Goal: Task Accomplishment & Management: Complete application form

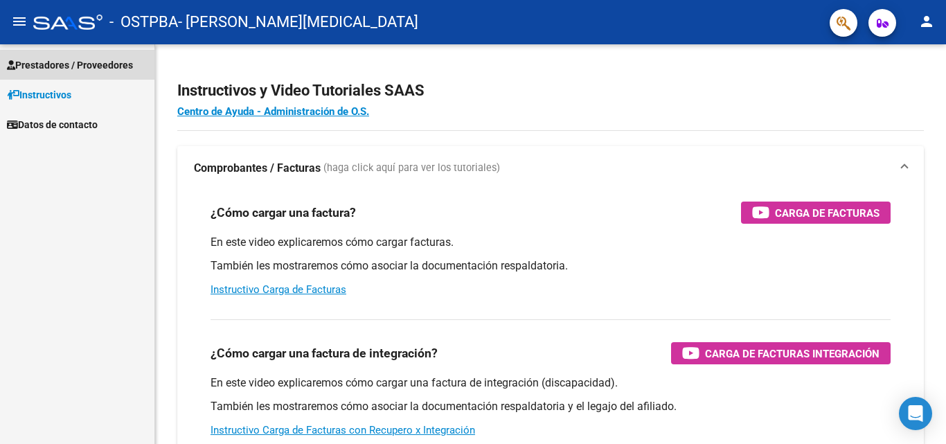
click at [48, 71] on span "Prestadores / Proveedores" at bounding box center [70, 64] width 126 height 15
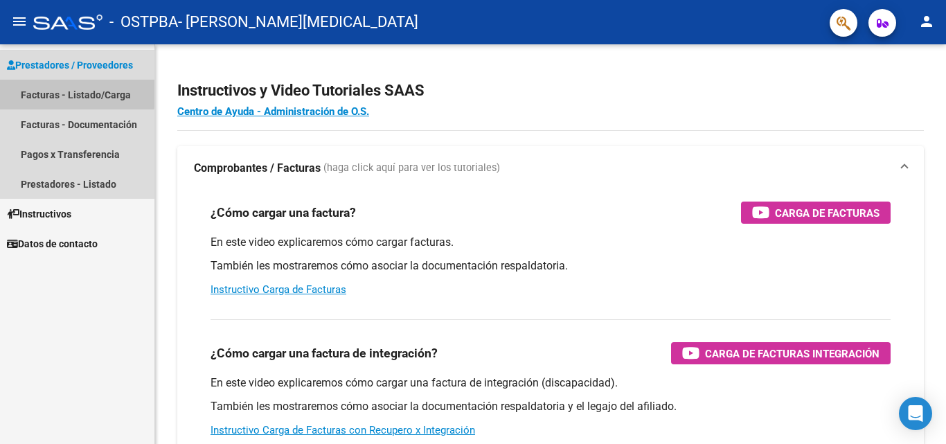
click at [57, 91] on link "Facturas - Listado/Carga" at bounding box center [77, 95] width 154 height 30
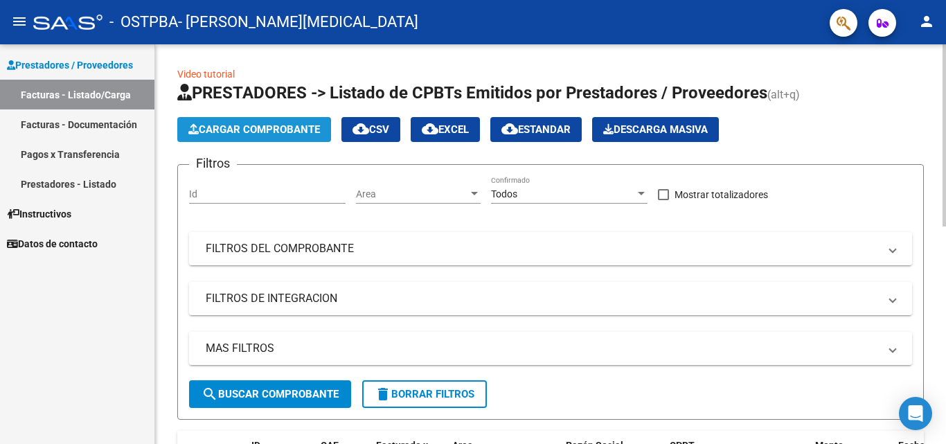
click at [270, 131] on span "Cargar Comprobante" at bounding box center [254, 129] width 132 height 12
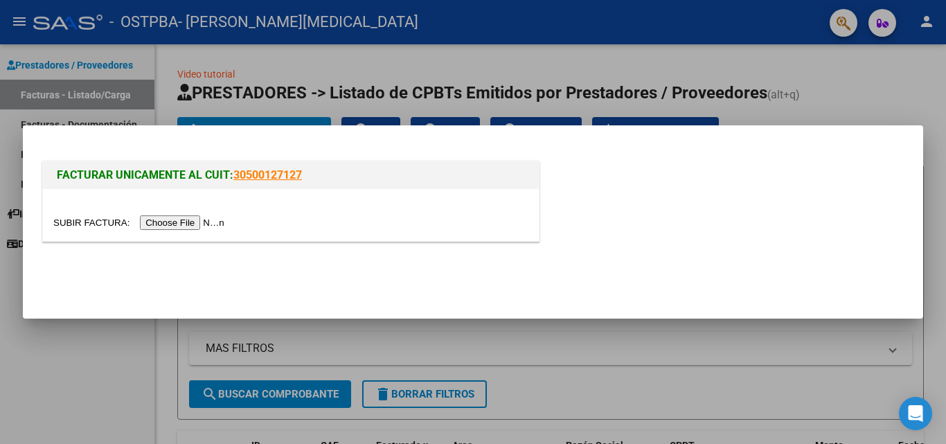
click at [174, 226] on input "file" at bounding box center [140, 222] width 175 height 15
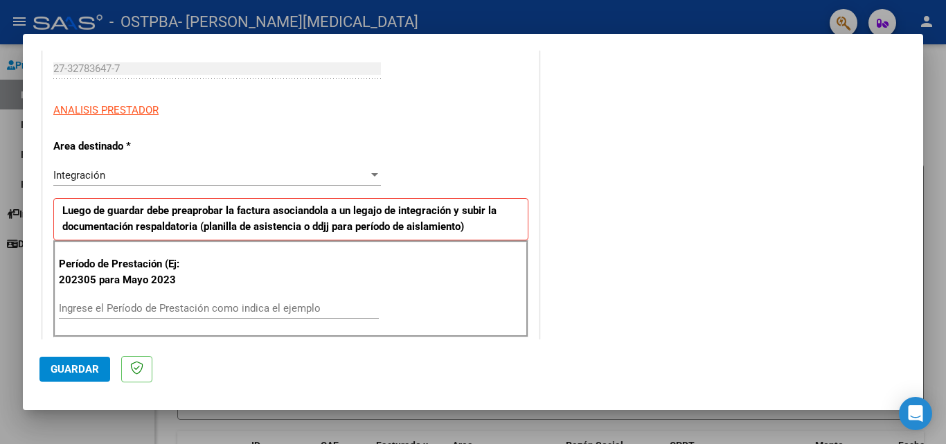
scroll to position [266, 0]
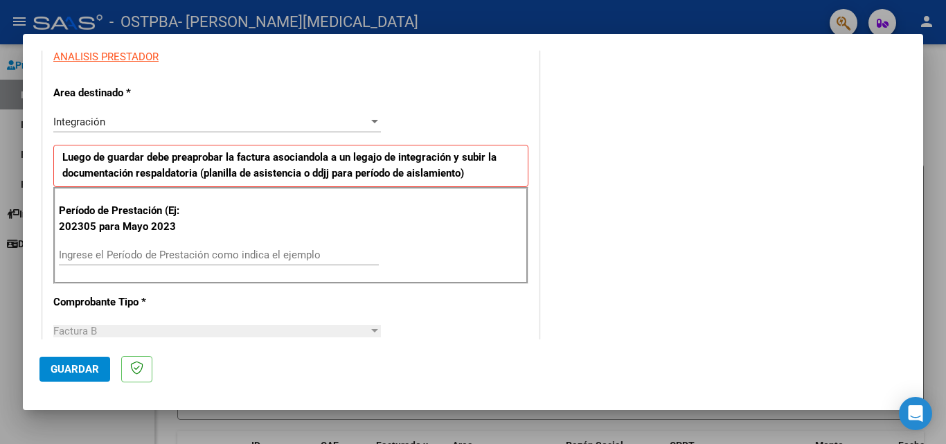
click at [161, 260] on input "Ingrese el Período de Prestación como indica el ejemplo" at bounding box center [219, 255] width 320 height 12
type input "202507"
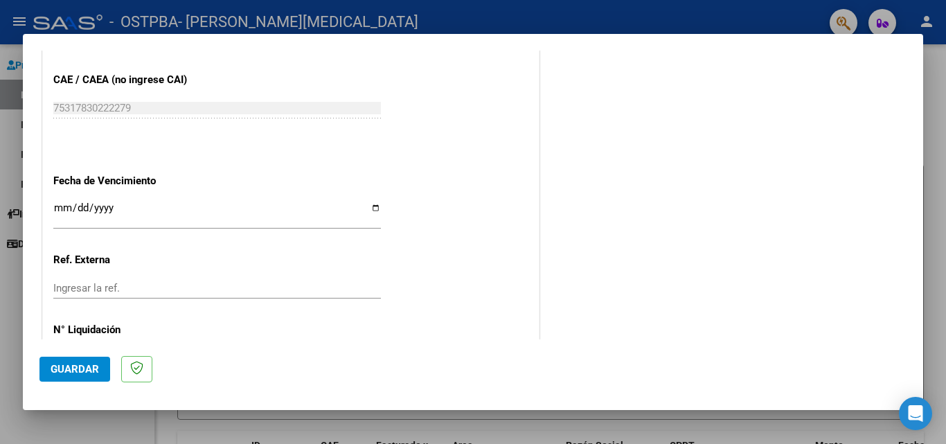
scroll to position [863, 0]
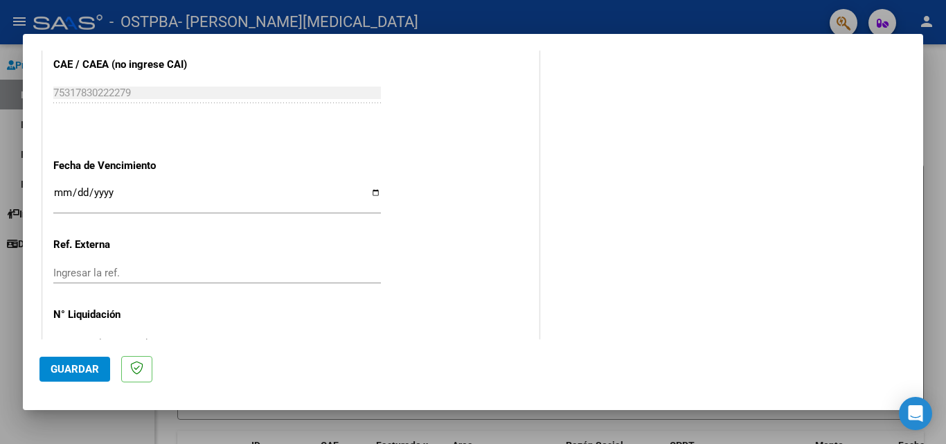
click at [368, 195] on input "Ingresar la fecha" at bounding box center [217, 198] width 328 height 22
click at [370, 197] on input "Ingresar la fecha" at bounding box center [217, 198] width 328 height 22
type input "[DATE]"
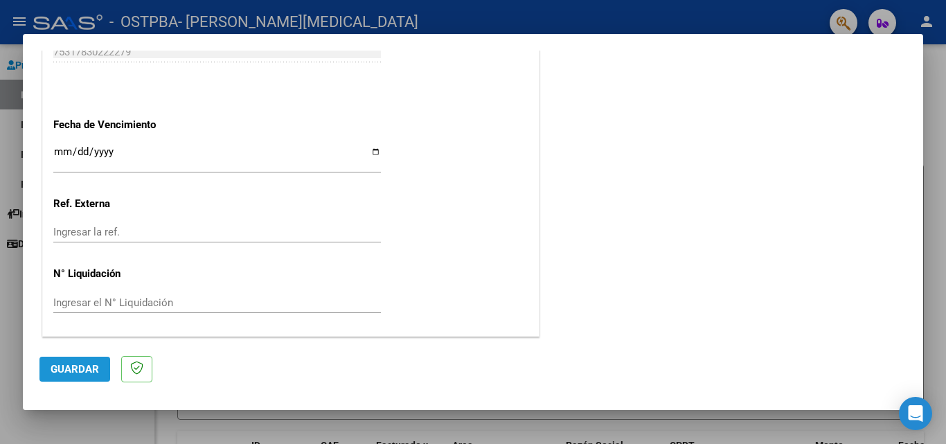
click at [75, 371] on span "Guardar" at bounding box center [75, 369] width 48 height 12
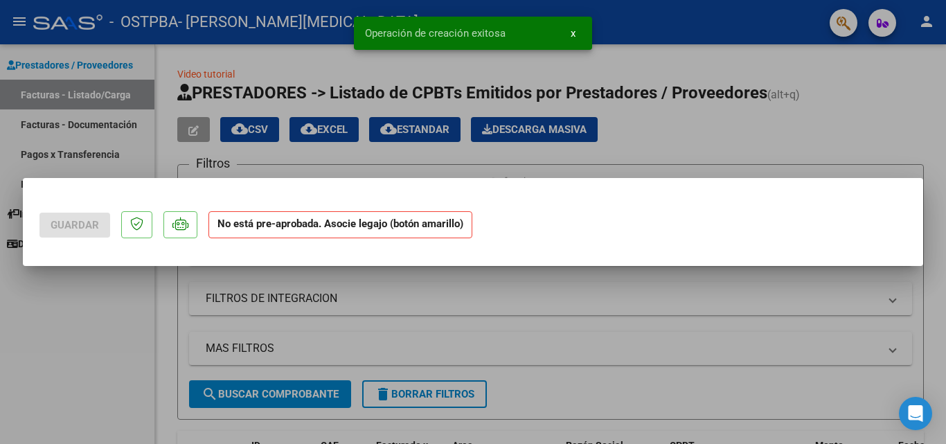
scroll to position [0, 0]
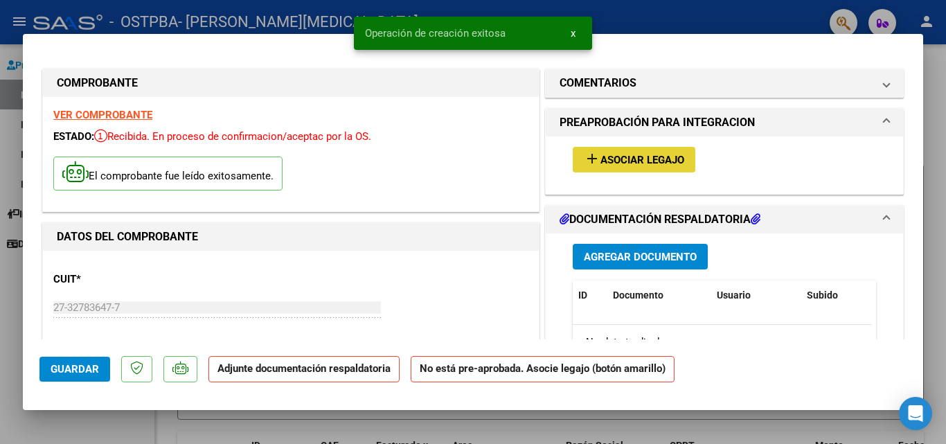
click at [636, 157] on span "Asociar Legajo" at bounding box center [643, 160] width 84 height 12
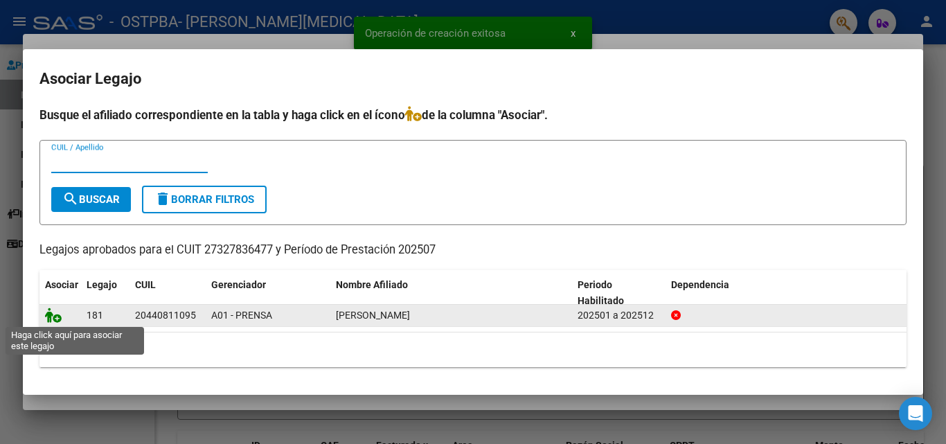
click at [48, 314] on icon at bounding box center [53, 315] width 17 height 15
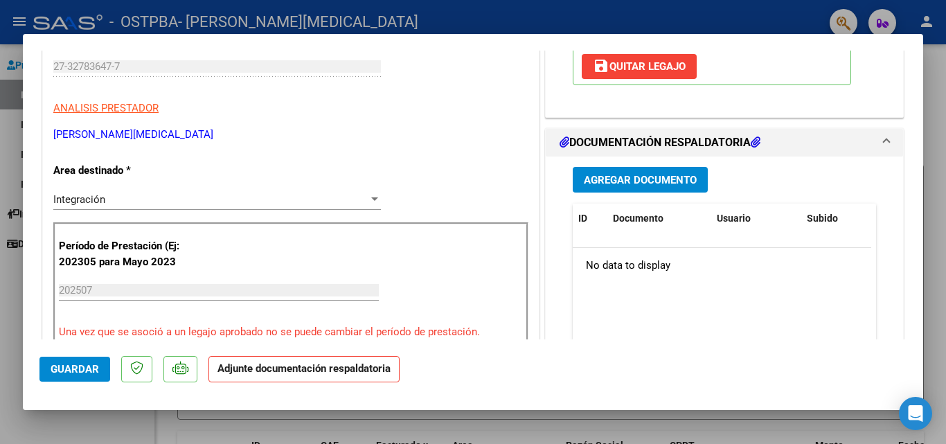
scroll to position [264, 0]
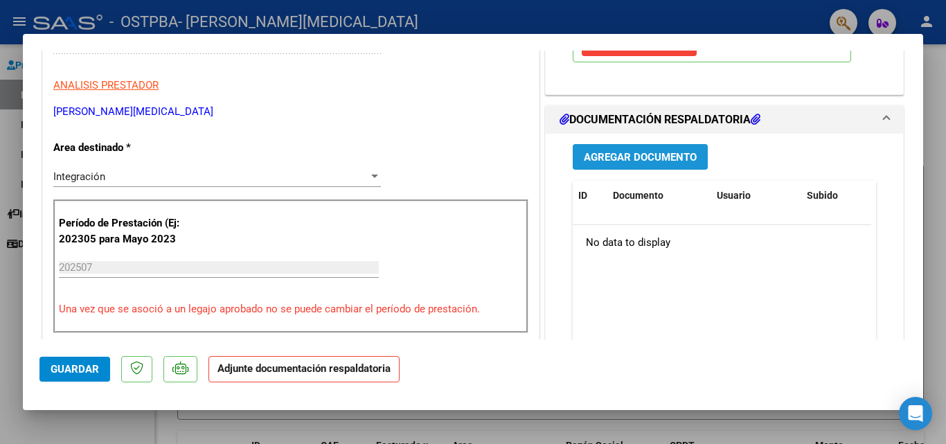
click at [612, 158] on span "Agregar Documento" at bounding box center [640, 157] width 113 height 12
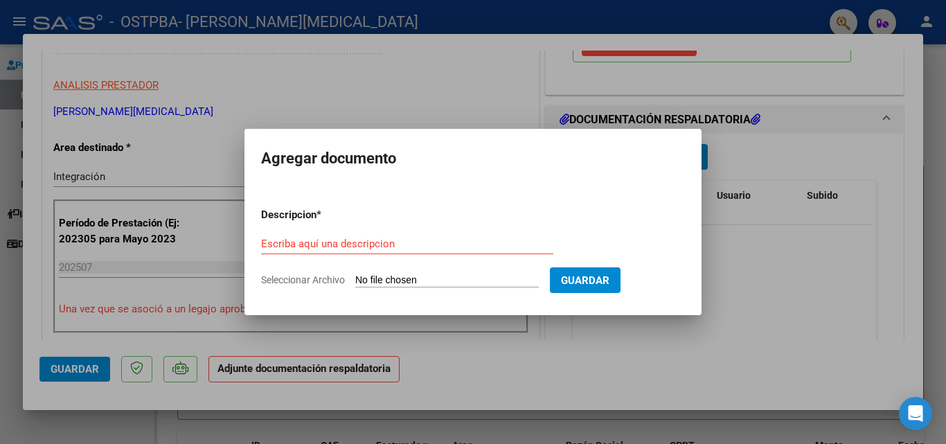
click at [378, 277] on input "Seleccionar Archivo" at bounding box center [447, 280] width 184 height 13
click at [376, 272] on form "Descripcion * Escriba aquí una descripcion Seleccionar Archivo Guardar" at bounding box center [473, 247] width 424 height 101
click at [373, 274] on input "Seleccionar Archivo" at bounding box center [447, 280] width 184 height 13
type input "C:\fakepath\planilla [PERSON_NAME] 2025.docx"
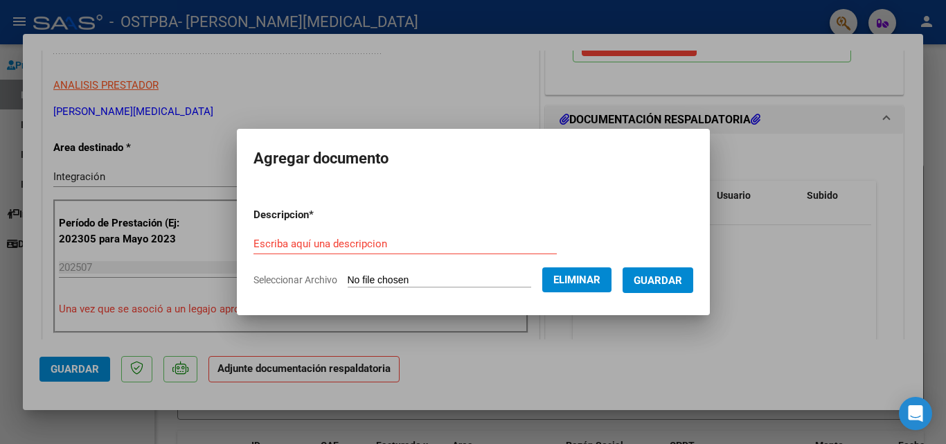
click at [359, 242] on input "Escriba aquí una descripcion" at bounding box center [405, 244] width 303 height 12
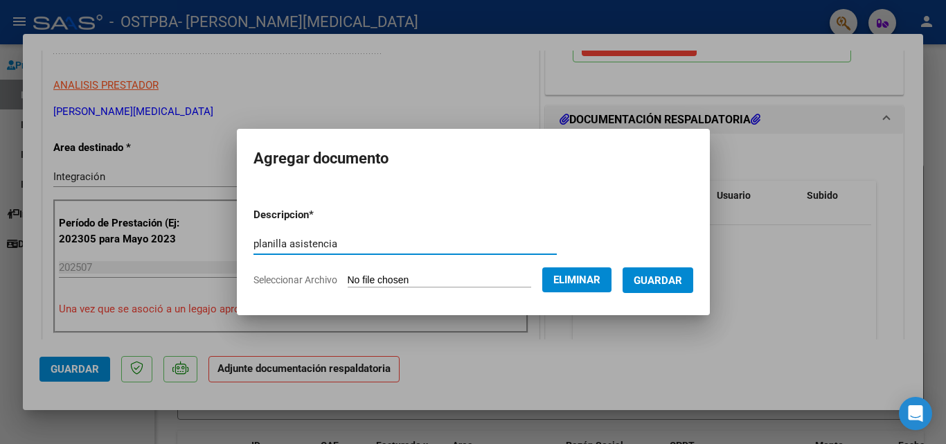
type input "planilla asistencia"
click at [668, 279] on span "Guardar" at bounding box center [658, 280] width 48 height 12
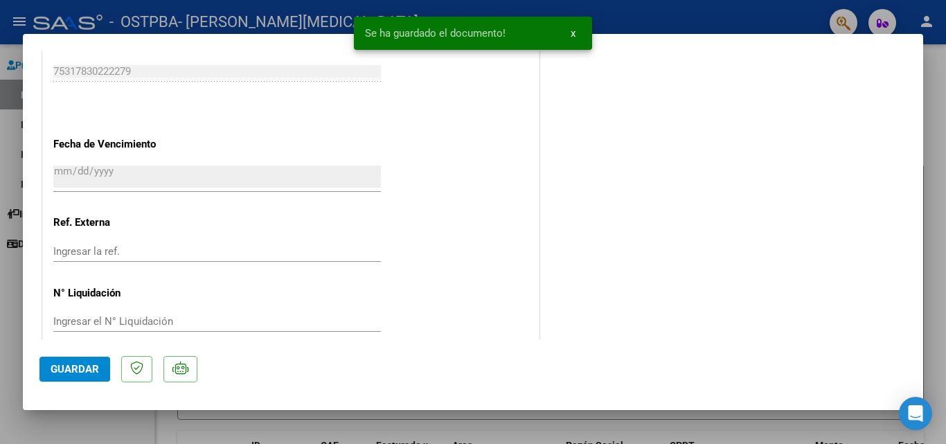
scroll to position [951, 0]
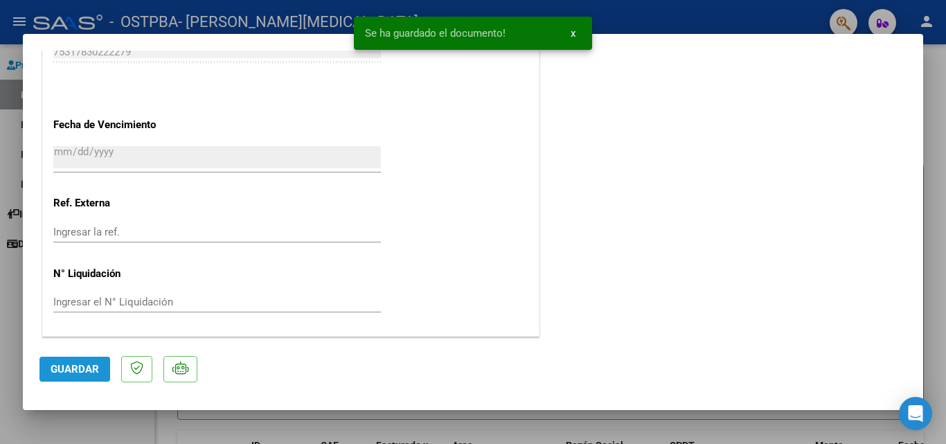
click at [63, 372] on span "Guardar" at bounding box center [75, 369] width 48 height 12
